Goal: Transaction & Acquisition: Purchase product/service

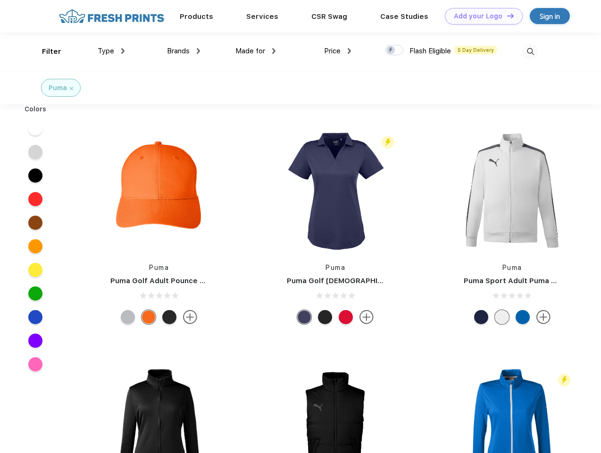
click at [480, 16] on link "Add your Logo Design Tool" at bounding box center [484, 16] width 78 height 17
click at [0, 0] on div "Design Tool" at bounding box center [0, 0] width 0 height 0
click at [506, 16] on link "Add your Logo Design Tool" at bounding box center [484, 16] width 78 height 17
click at [45, 51] on div "Filter" at bounding box center [51, 51] width 19 height 11
click at [111, 51] on span "Type" at bounding box center [106, 51] width 17 height 8
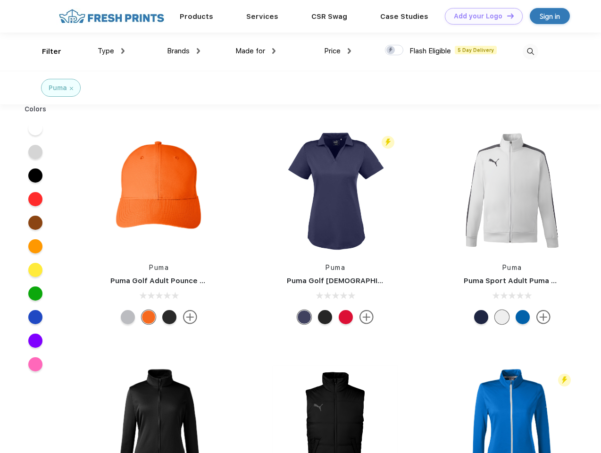
click at [184, 51] on span "Brands" at bounding box center [178, 51] width 23 height 8
click at [256, 51] on span "Made for" at bounding box center [250, 51] width 30 height 8
click at [338, 51] on span "Price" at bounding box center [332, 51] width 17 height 8
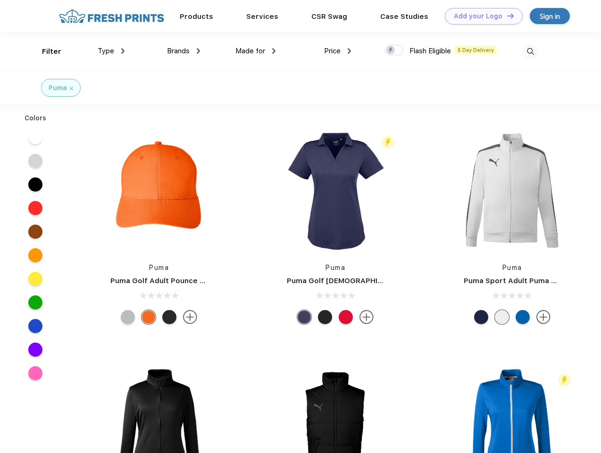
click at [394, 50] on div at bounding box center [394, 50] width 18 height 10
click at [391, 50] on input "checkbox" at bounding box center [388, 47] width 6 height 6
click at [530, 51] on img at bounding box center [531, 52] width 16 height 16
